Goal: Task Accomplishment & Management: Manage account settings

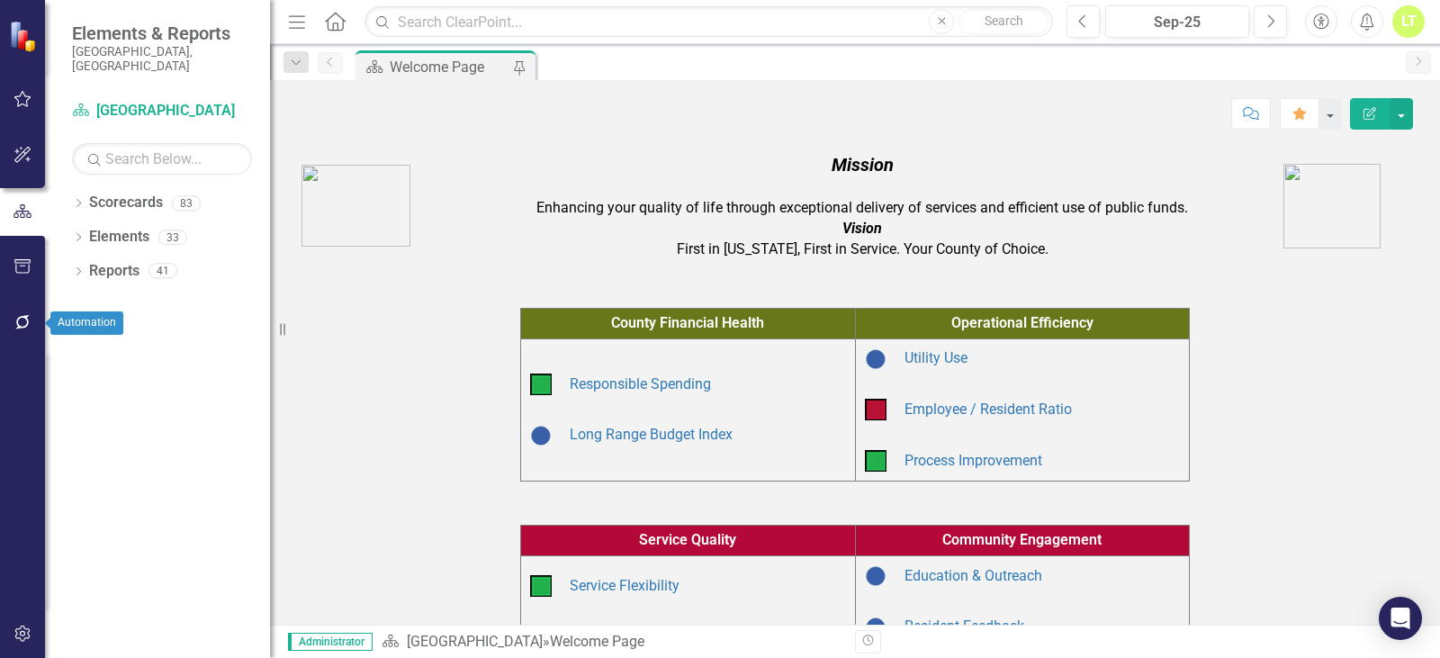
click at [25, 321] on icon "button" at bounding box center [23, 322] width 19 height 14
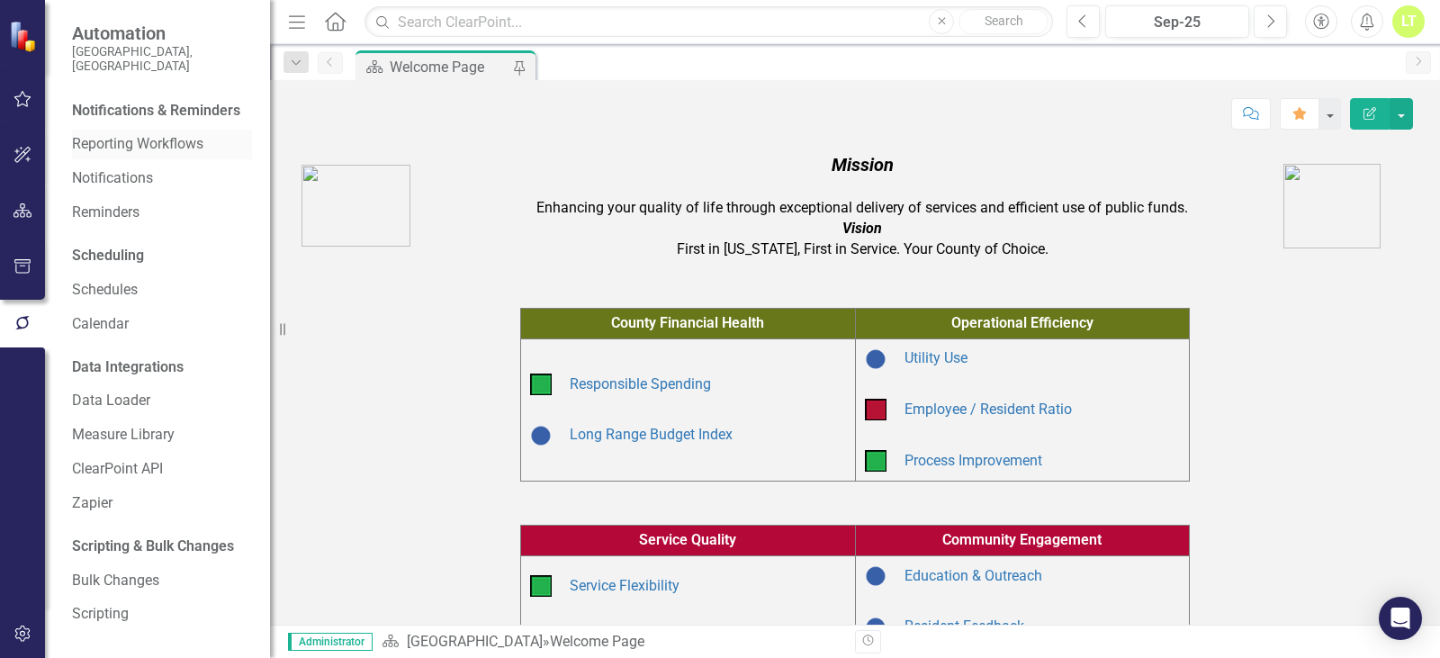
click at [124, 134] on link "Reporting Workflows" at bounding box center [162, 144] width 180 height 21
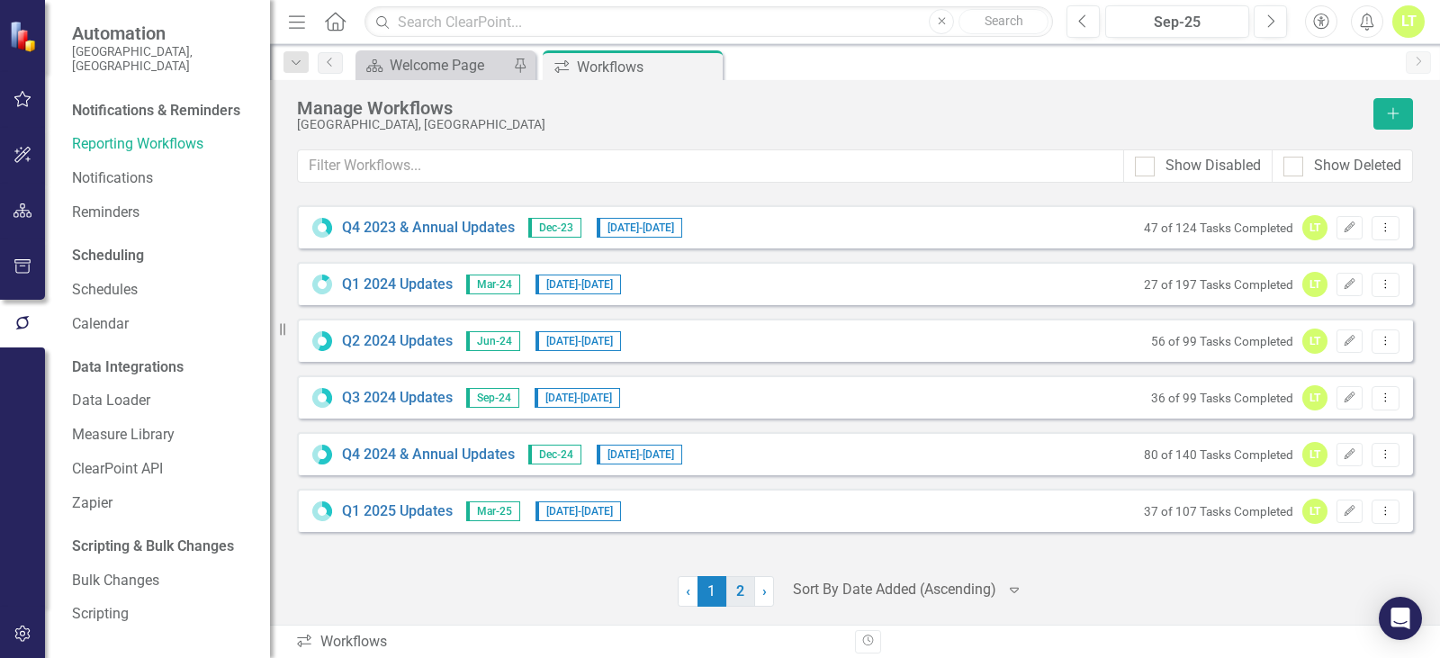
click at [744, 595] on link "2" at bounding box center [740, 591] width 29 height 31
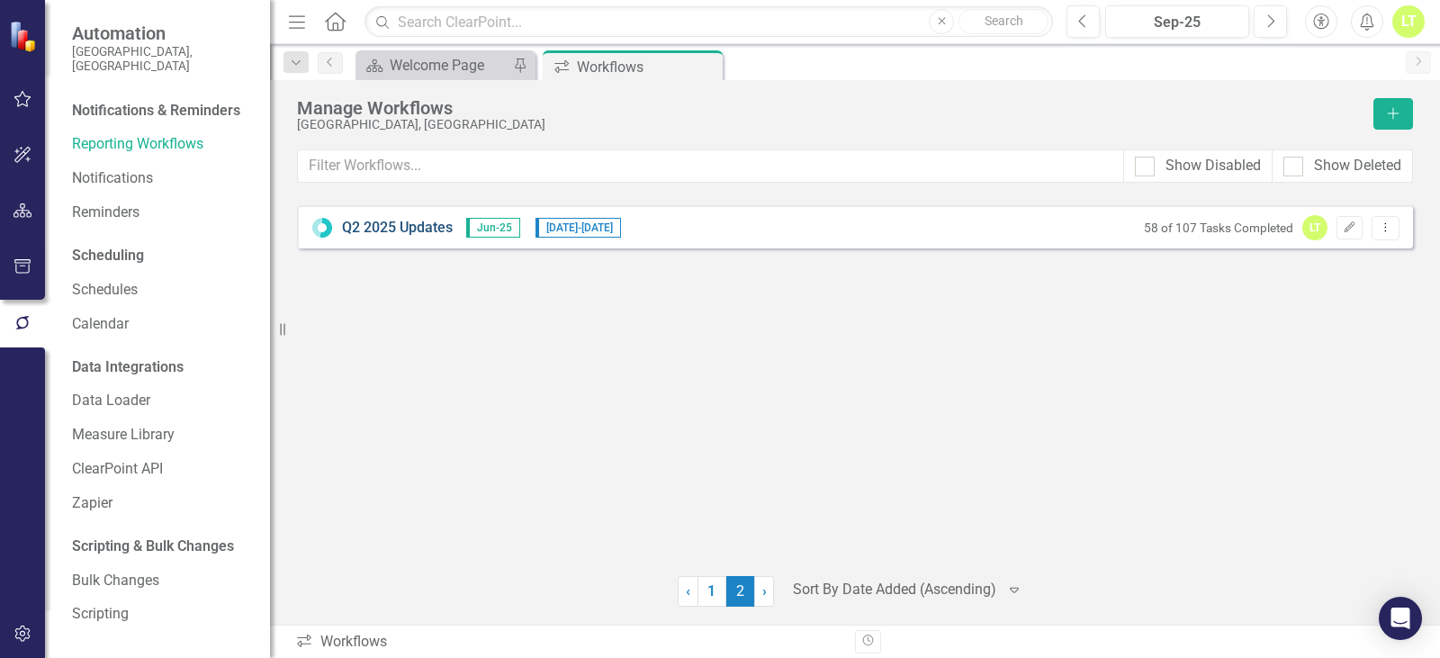
click at [352, 222] on link "Q2 2025 Updates" at bounding box center [397, 228] width 111 height 21
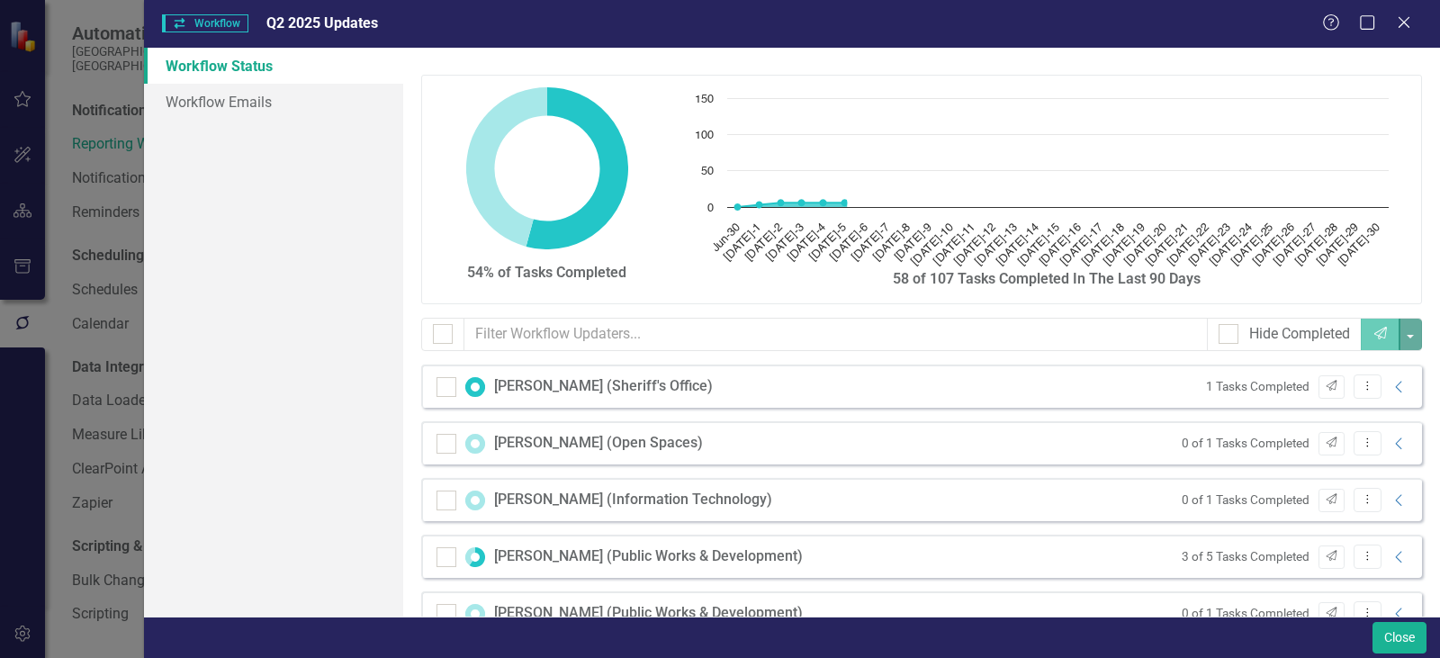
checkbox input "false"
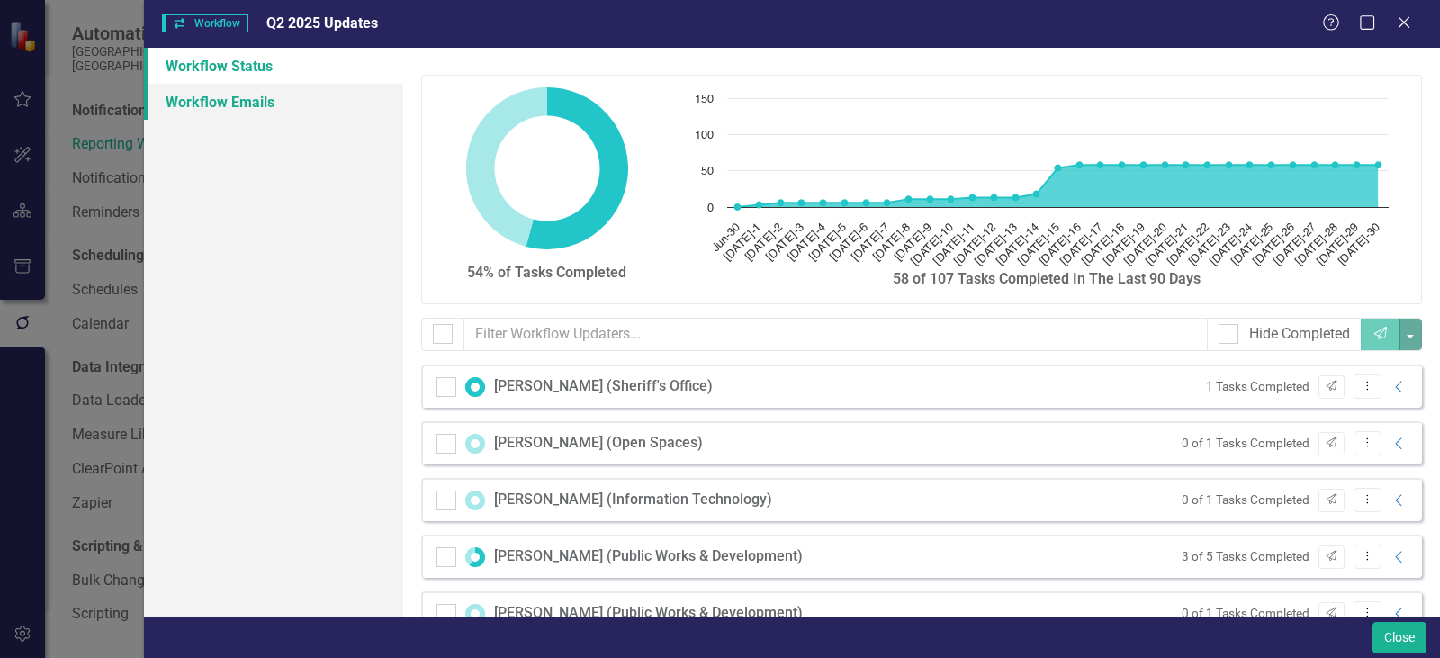
click at [278, 106] on link "Workflow Emails" at bounding box center [273, 102] width 259 height 36
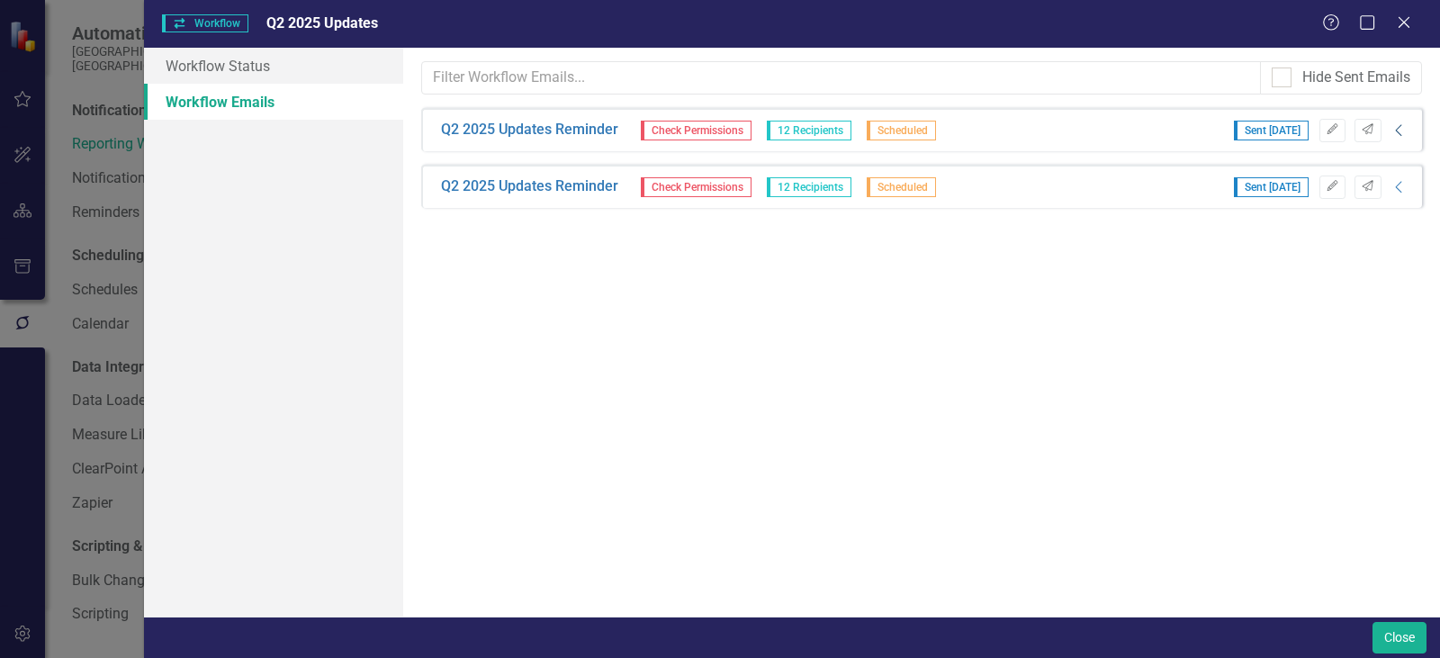
click at [1397, 131] on icon at bounding box center [1398, 130] width 6 height 12
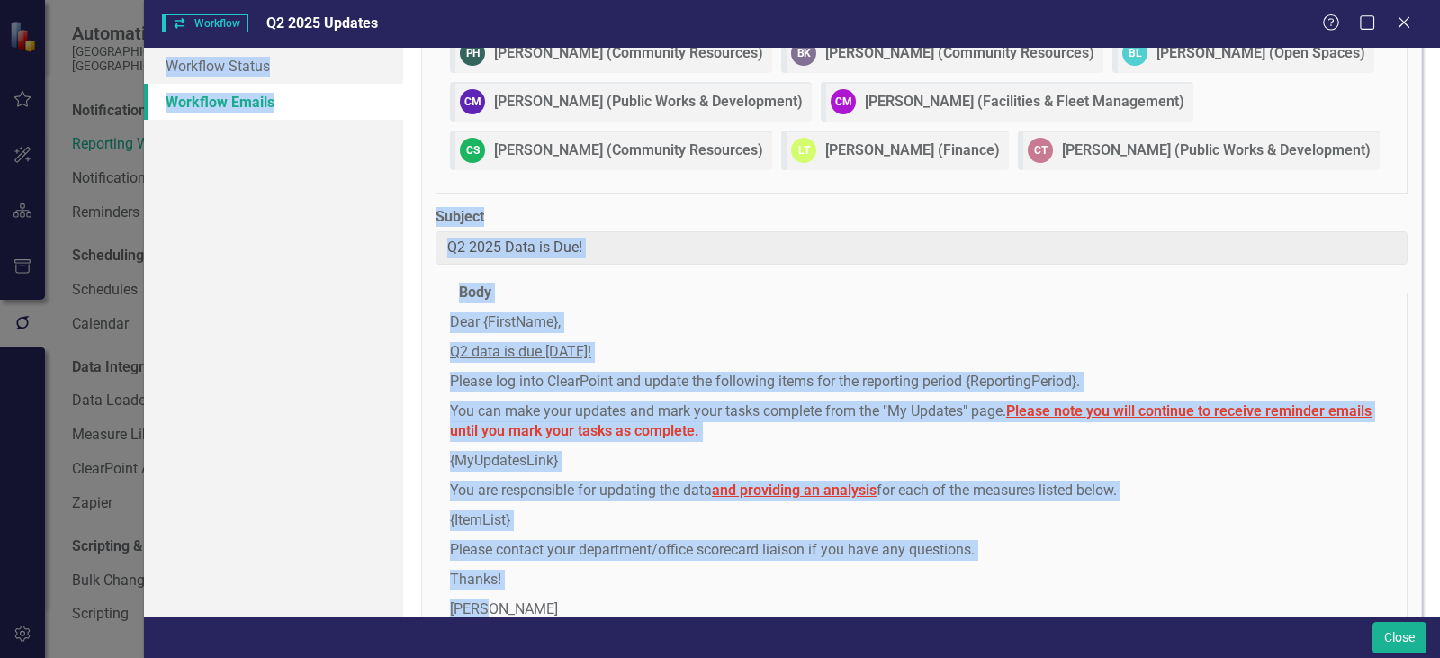
scroll to position [165, 0]
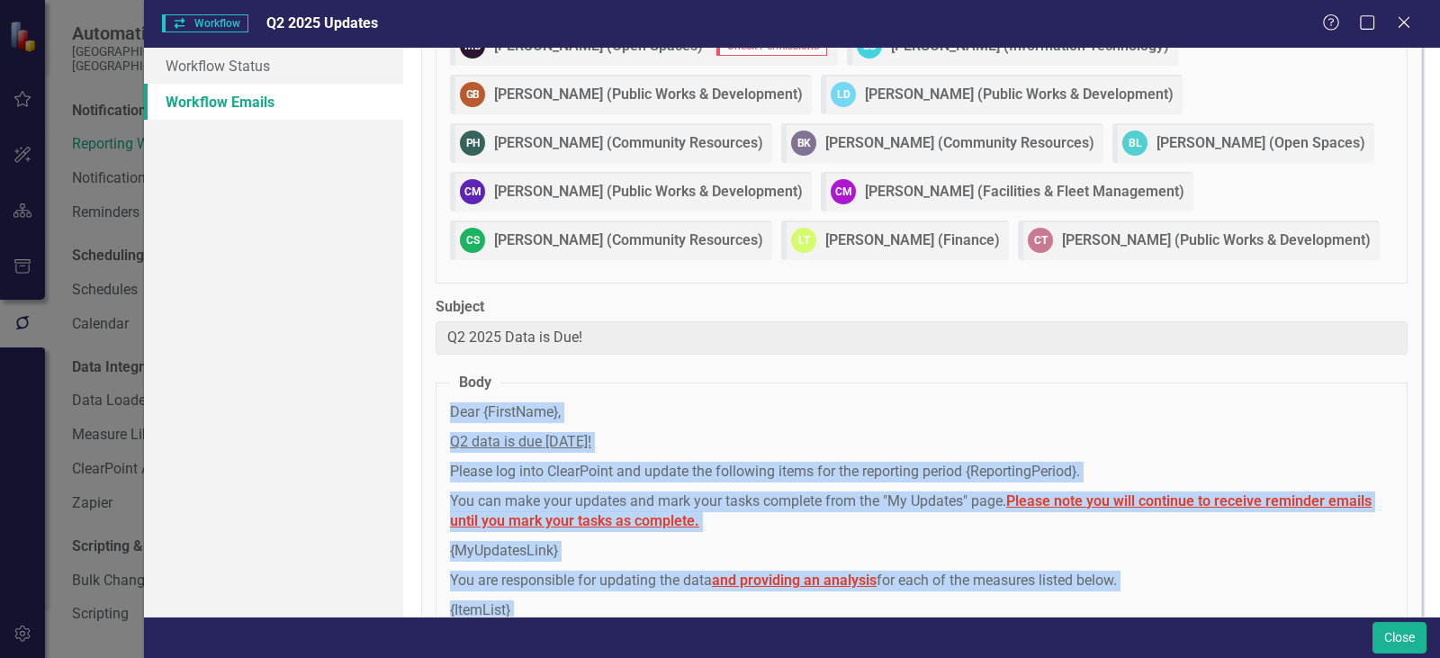
drag, startPoint x: 501, startPoint y: 322, endPoint x: 438, endPoint y: 408, distance: 105.7
click at [438, 408] on fieldset "Body Dear {FirstName}, Q2 data is due [DATE]! Please log into ClearPoint and up…" at bounding box center [922, 553] width 972 height 360
copy span "Dear {FirstName}, Q2 data is due [DATE]! Please log into ClearPoint and update …"
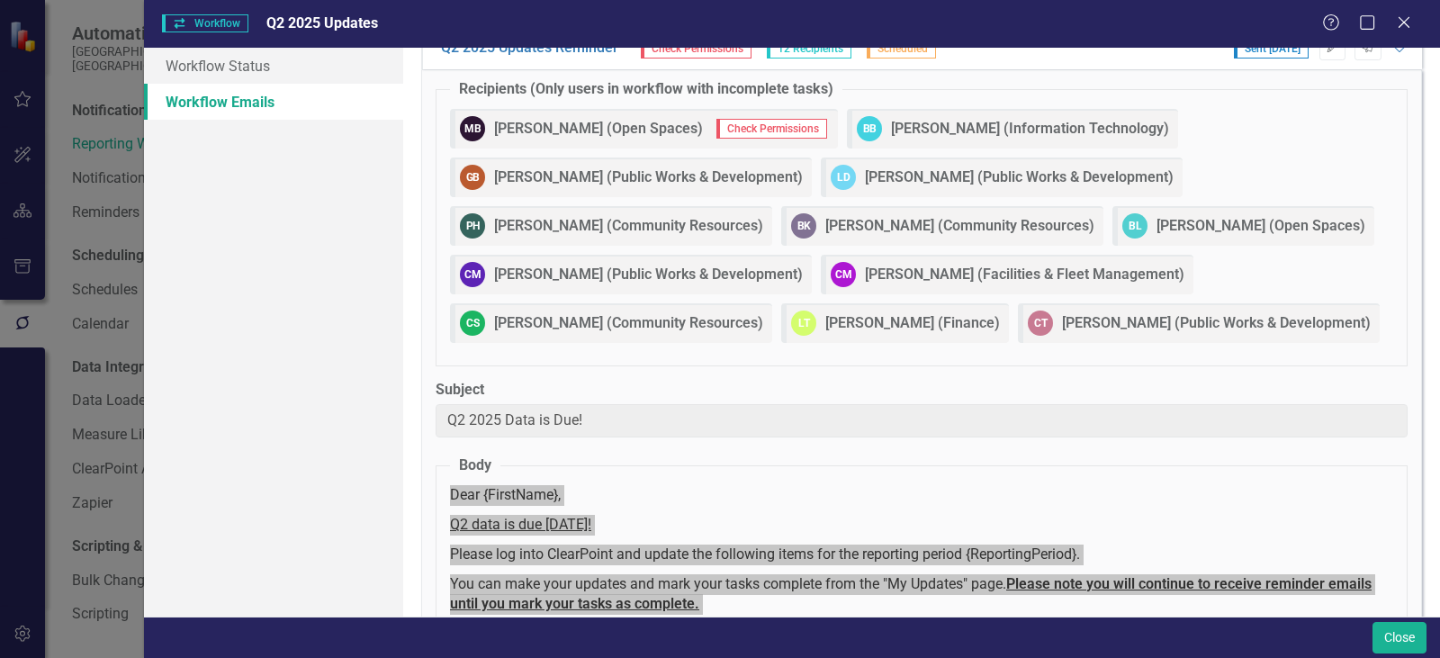
scroll to position [0, 0]
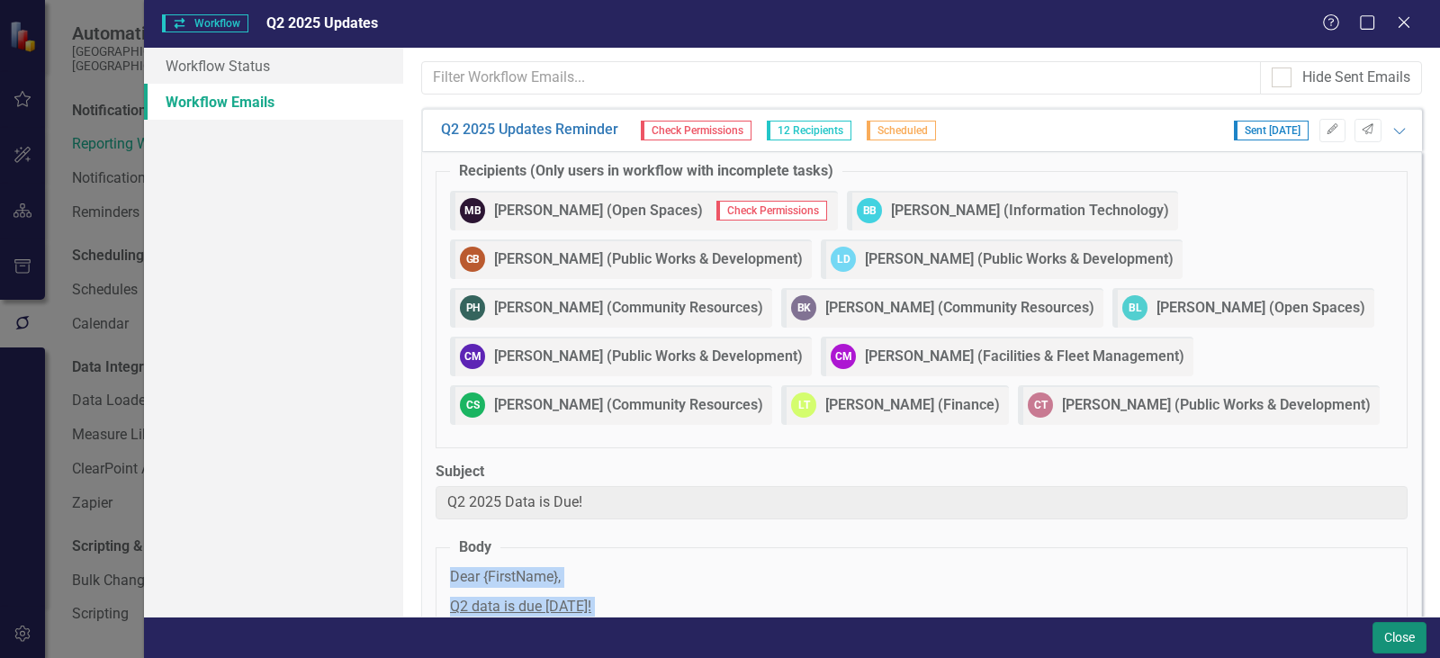
drag, startPoint x: 1391, startPoint y: 624, endPoint x: 1374, endPoint y: 596, distance: 32.7
click at [1391, 624] on button "Close" at bounding box center [1400, 638] width 54 height 32
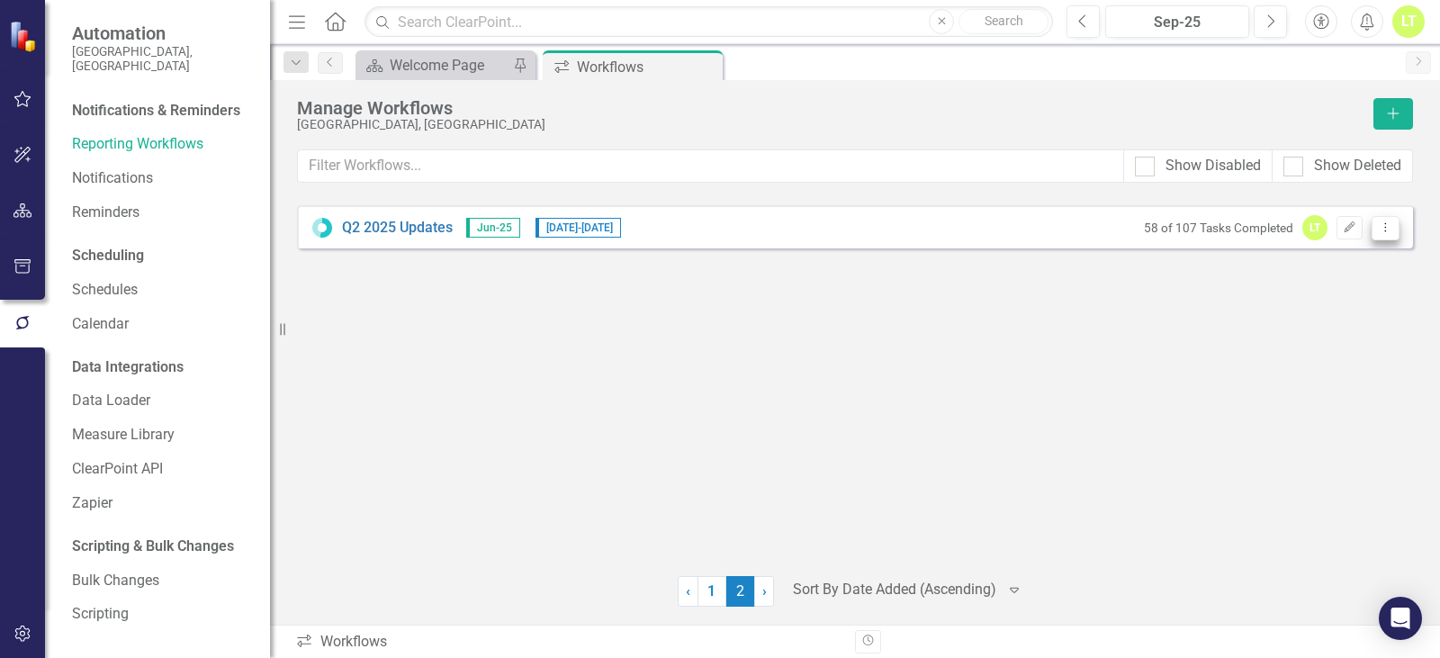
click at [1389, 225] on icon "Dropdown Menu" at bounding box center [1385, 227] width 15 height 12
click at [1350, 251] on link "Preview Preview Workflow" at bounding box center [1315, 257] width 167 height 33
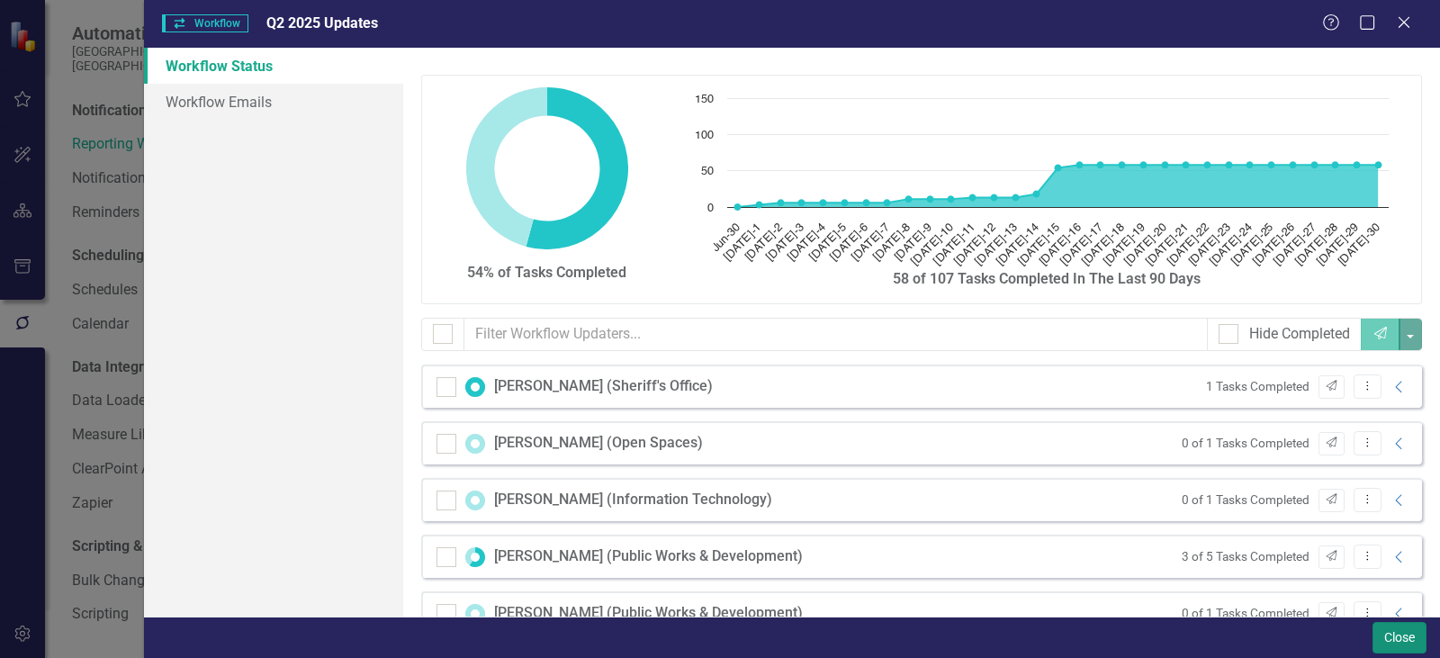
click at [1399, 644] on button "Close" at bounding box center [1400, 638] width 54 height 32
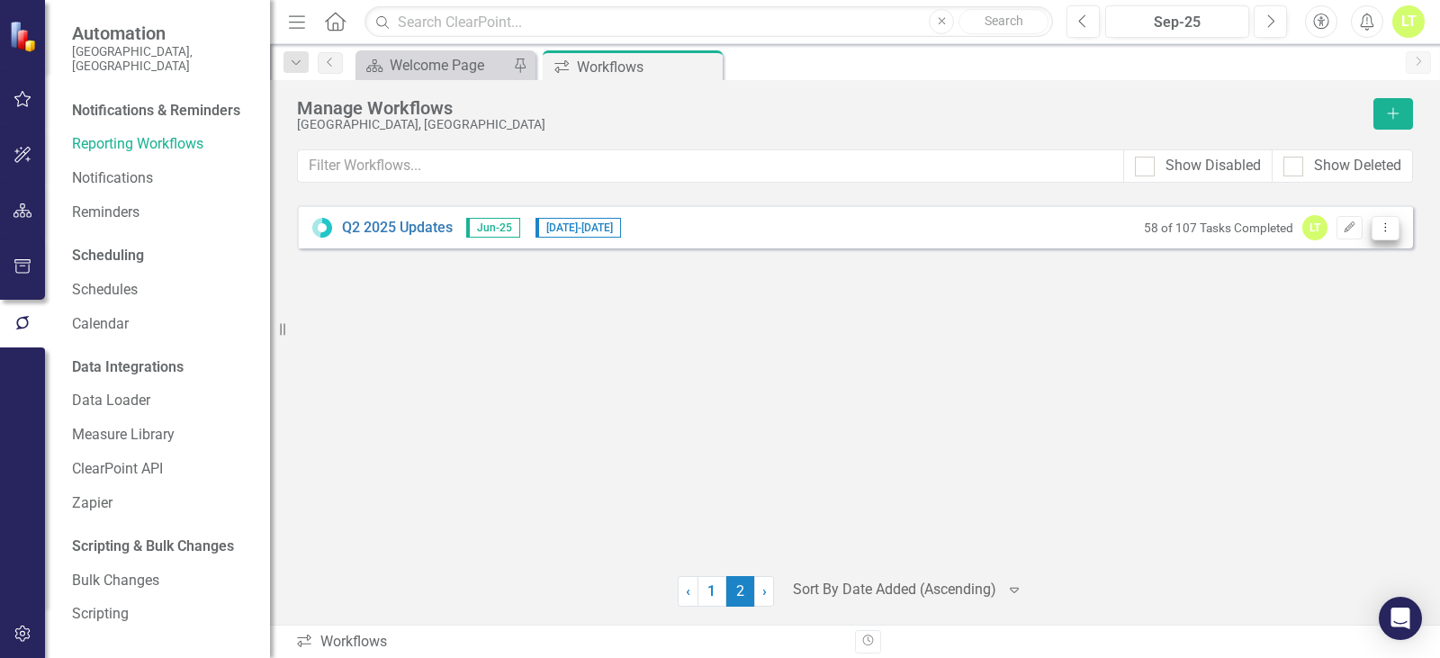
click at [1385, 216] on button "Dropdown Menu" at bounding box center [1386, 228] width 28 height 24
click at [1331, 275] on link "Edit Edit Workflow" at bounding box center [1315, 291] width 167 height 33
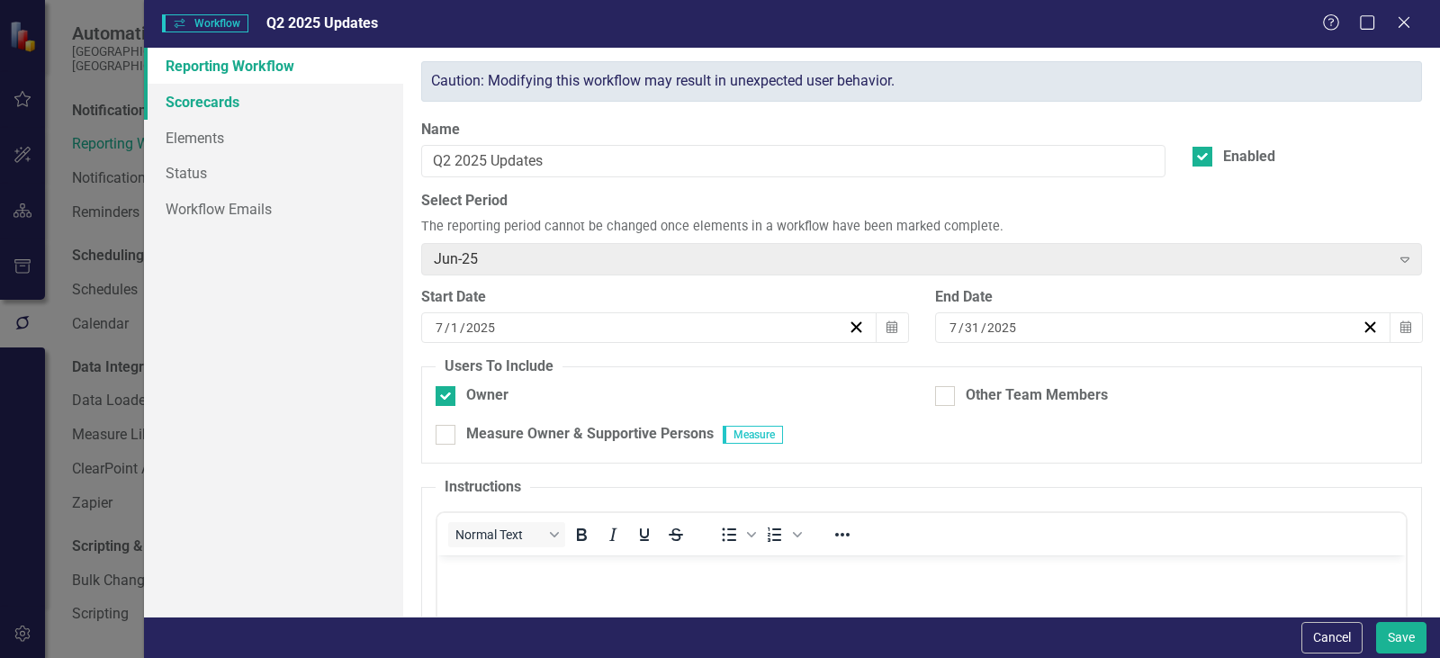
click at [204, 87] on link "Scorecards" at bounding box center [273, 102] width 259 height 36
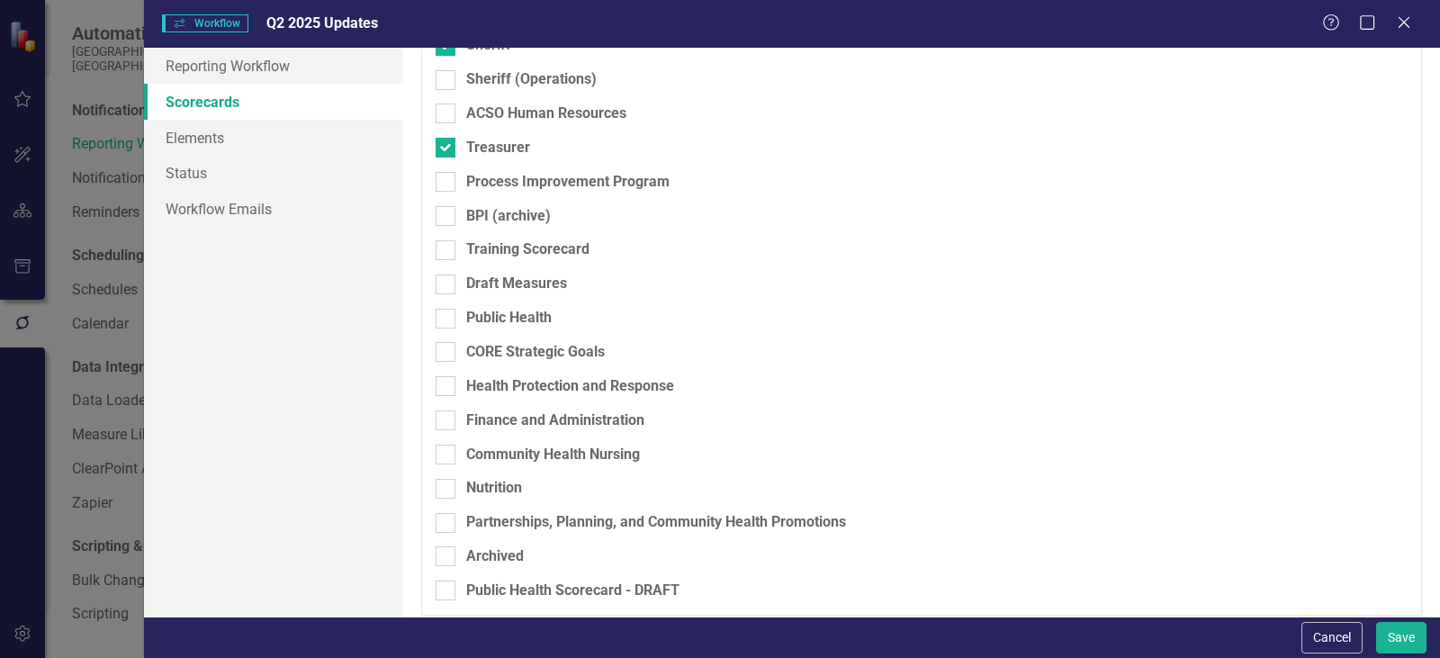
scroll to position [2377, 0]
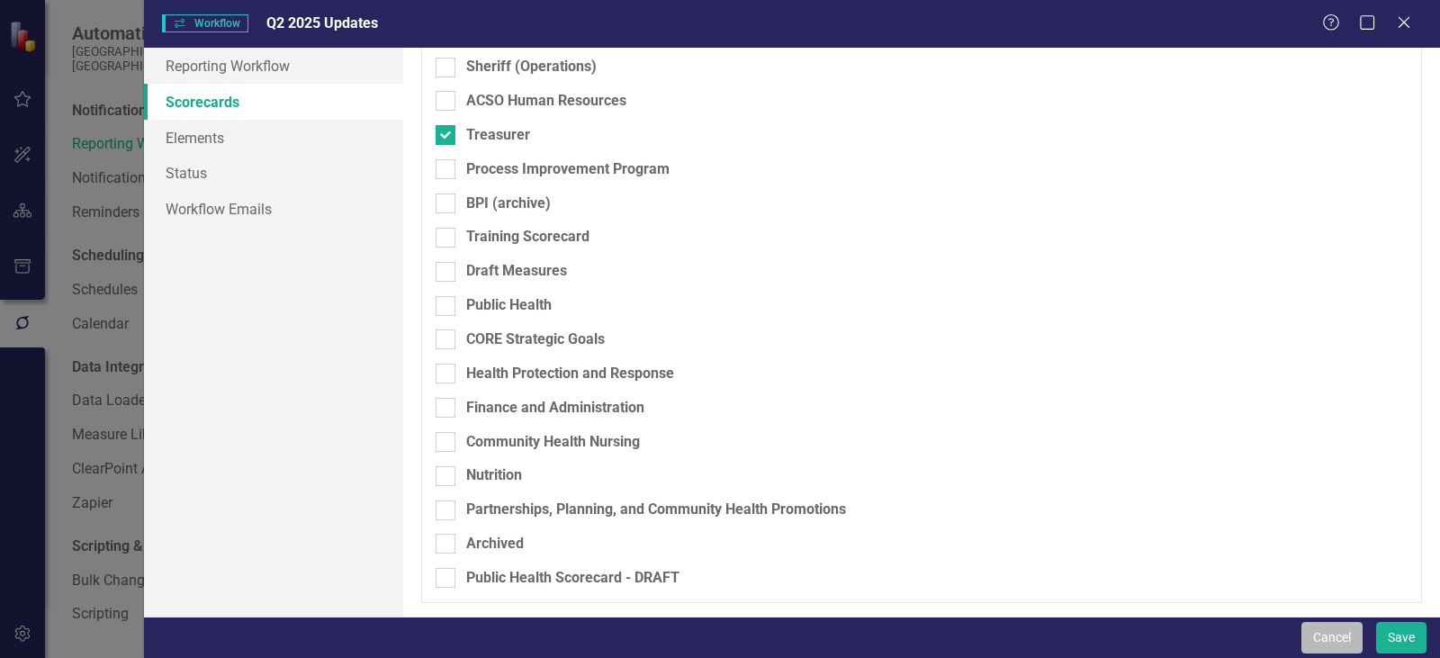
click at [1329, 640] on button "Cancel" at bounding box center [1332, 638] width 61 height 32
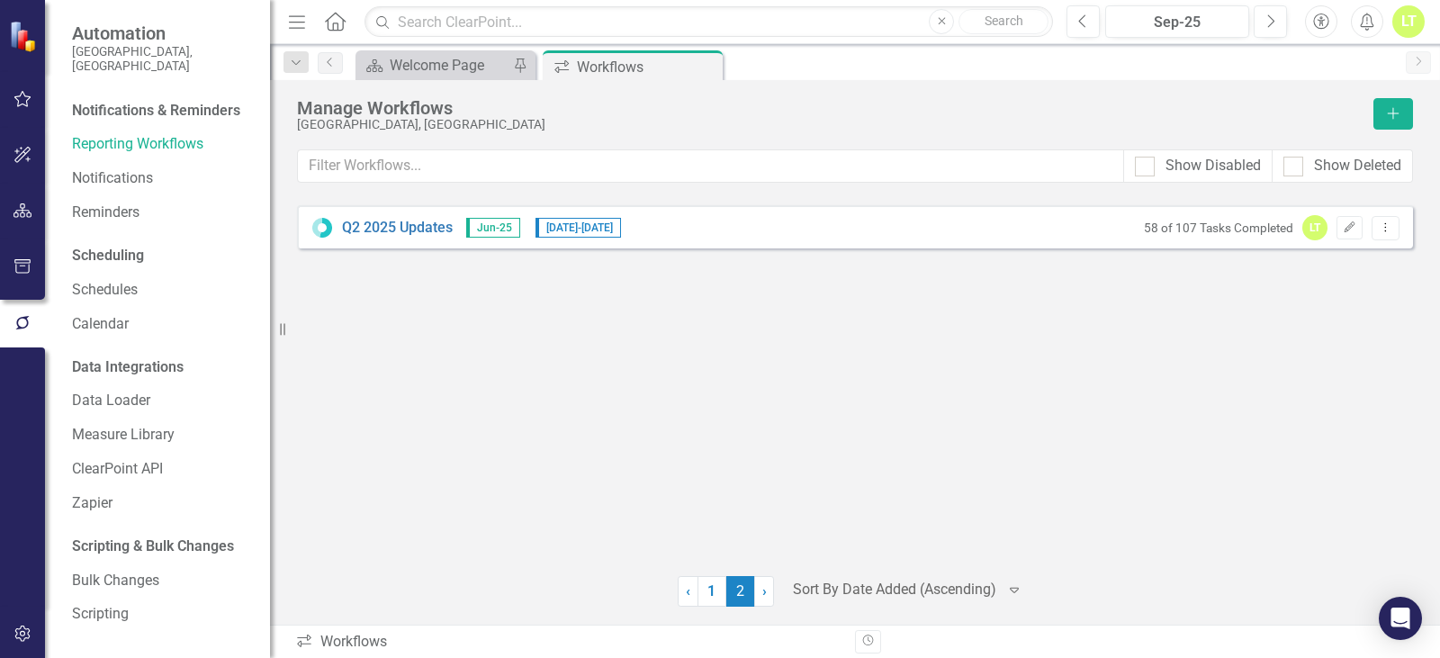
click at [790, 429] on div "Q2 2025 Updates Jun-25 [DATE] - [DATE] 58 of 107 Tasks Completed LT Edit Dropdo…" at bounding box center [855, 379] width 1116 height 348
